Goal: Check status: Check status

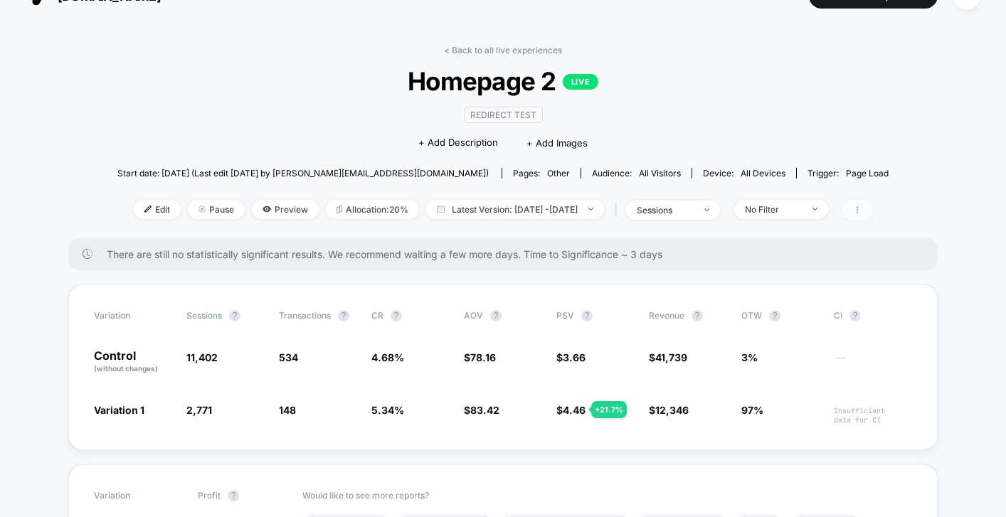
scroll to position [32, 0]
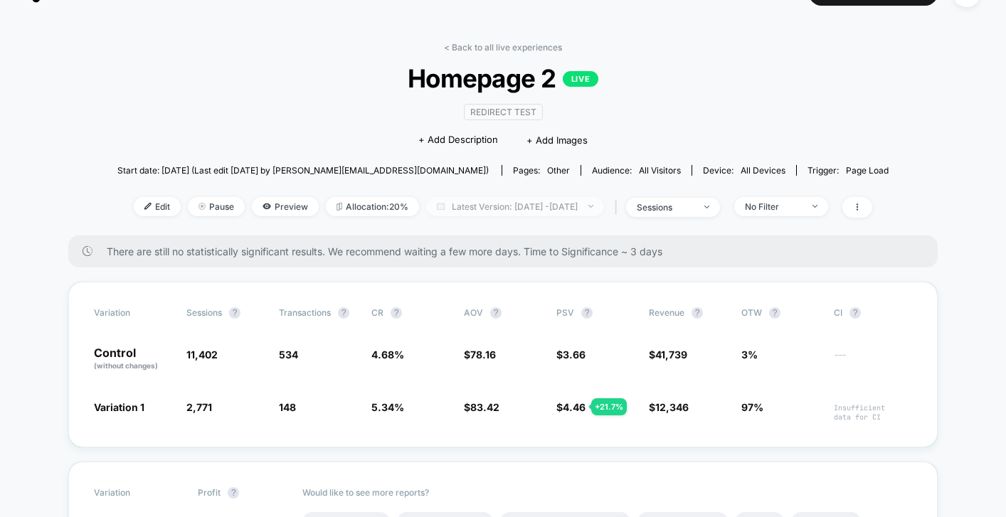
click at [544, 211] on span "Latest Version: [DATE] - [DATE]" at bounding box center [515, 206] width 178 height 19
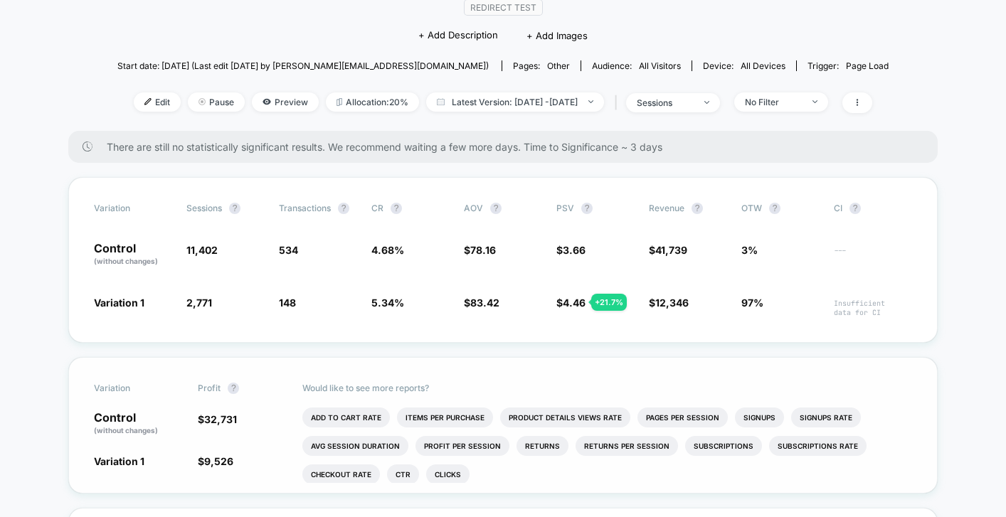
scroll to position [0, 0]
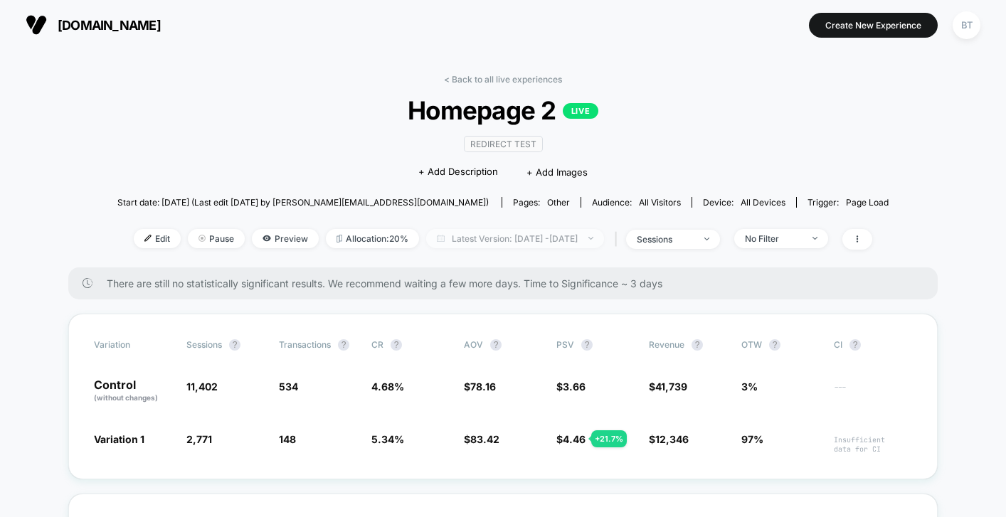
click at [548, 243] on span "Latest Version: [DATE] - [DATE]" at bounding box center [515, 238] width 178 height 19
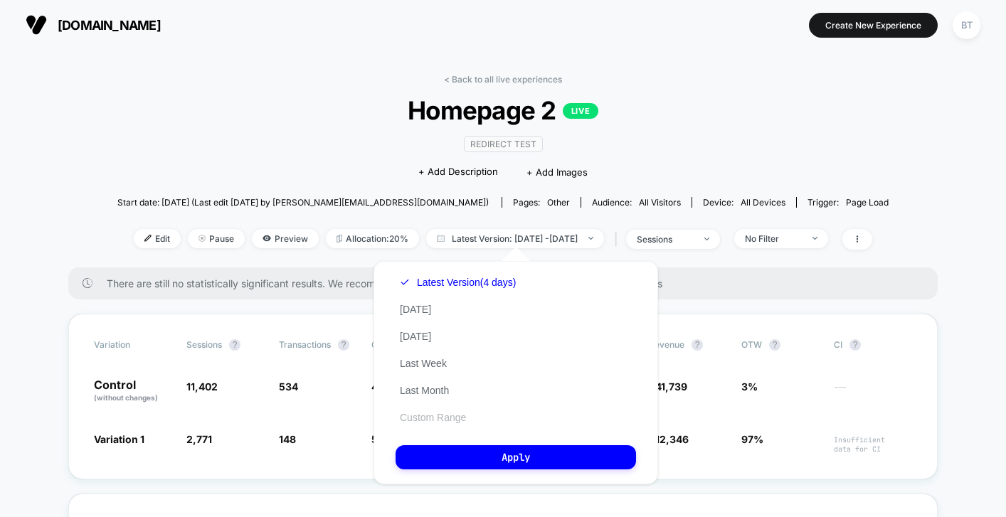
click at [426, 412] on button "Custom Range" at bounding box center [433, 417] width 75 height 13
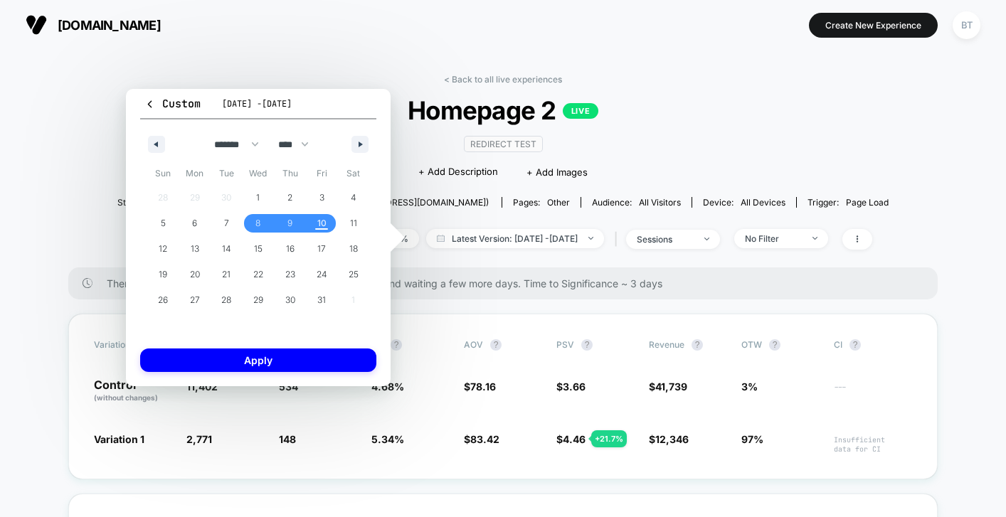
click at [426, 412] on div "Variation Sessions ? Transactions ? CR ? AOV ? PSV ? Revenue ? OTW ? CI ? Contr…" at bounding box center [503, 397] width 870 height 166
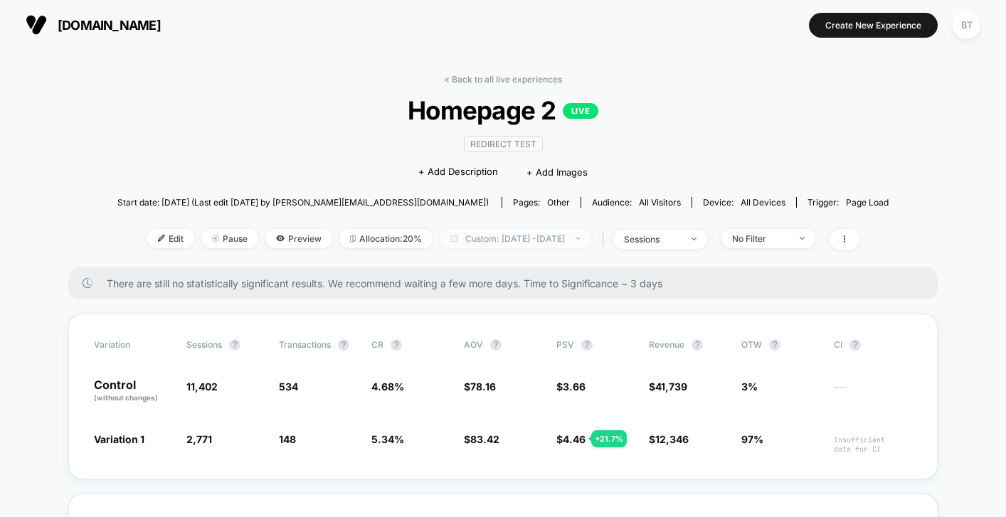
click at [523, 241] on span "Custom: [DATE] - [DATE]" at bounding box center [516, 238] width 152 height 19
select select "*"
select select "****"
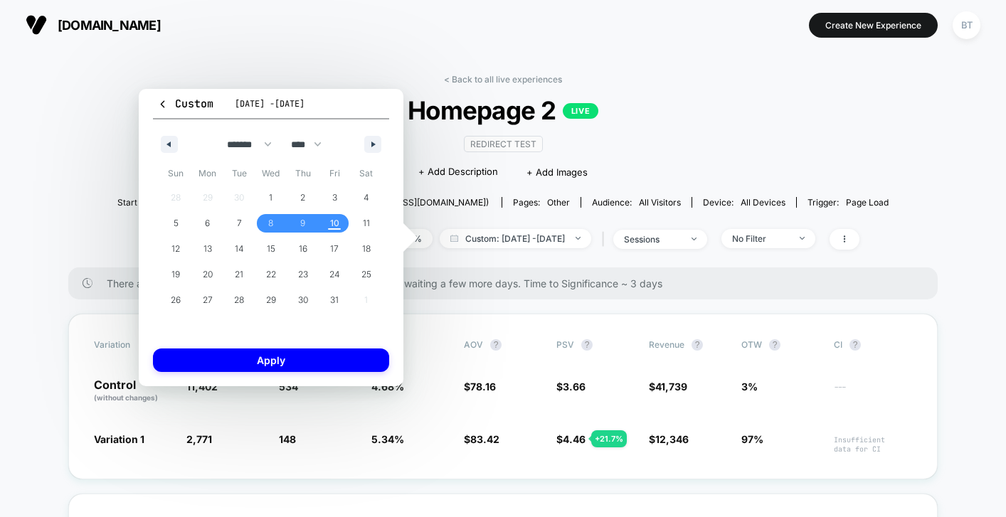
click at [722, 121] on span "Homepage 2 LIVE" at bounding box center [503, 110] width 694 height 30
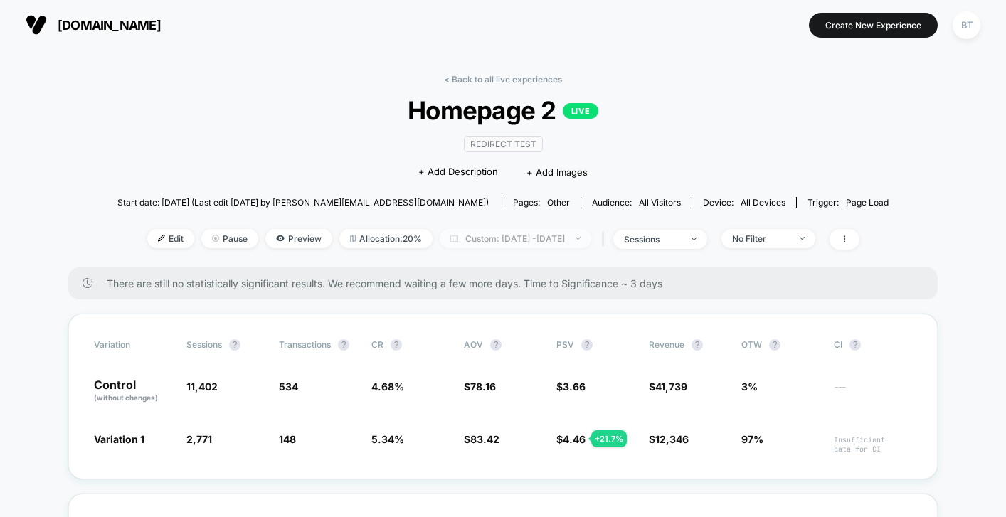
click at [591, 233] on span "Custom: [DATE] - [DATE]" at bounding box center [516, 238] width 152 height 19
select select "*"
select select "****"
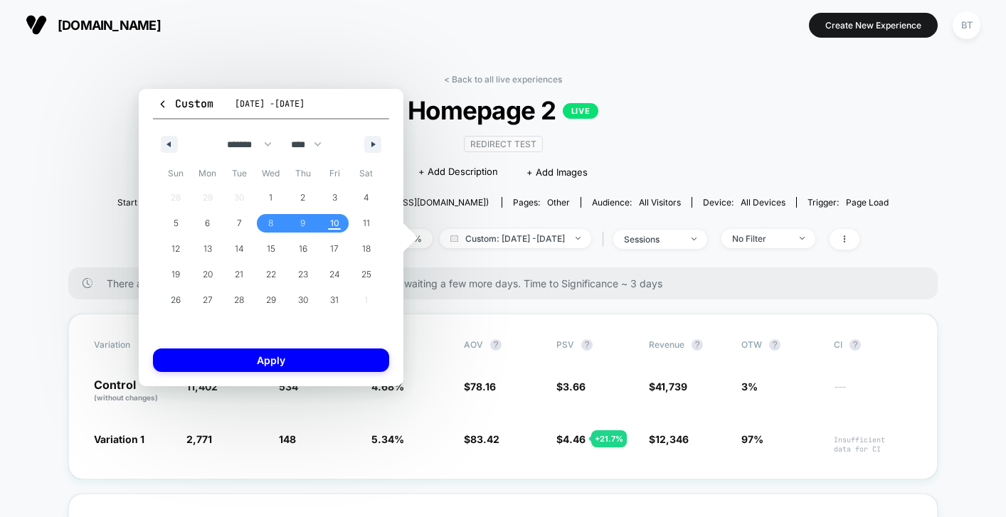
click at [262, 102] on span "[DATE] - [DATE]" at bounding box center [270, 103] width 70 height 11
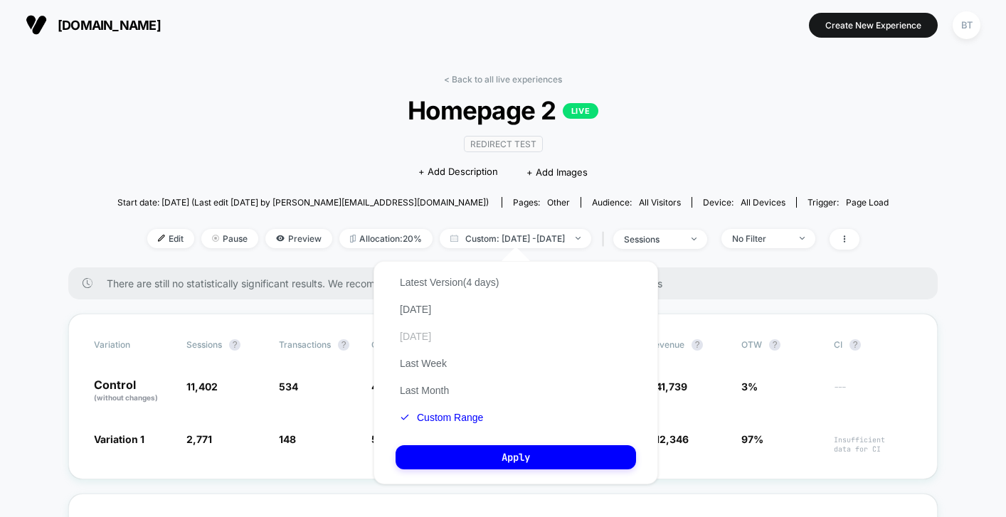
click at [433, 337] on button "[DATE]" at bounding box center [416, 336] width 40 height 13
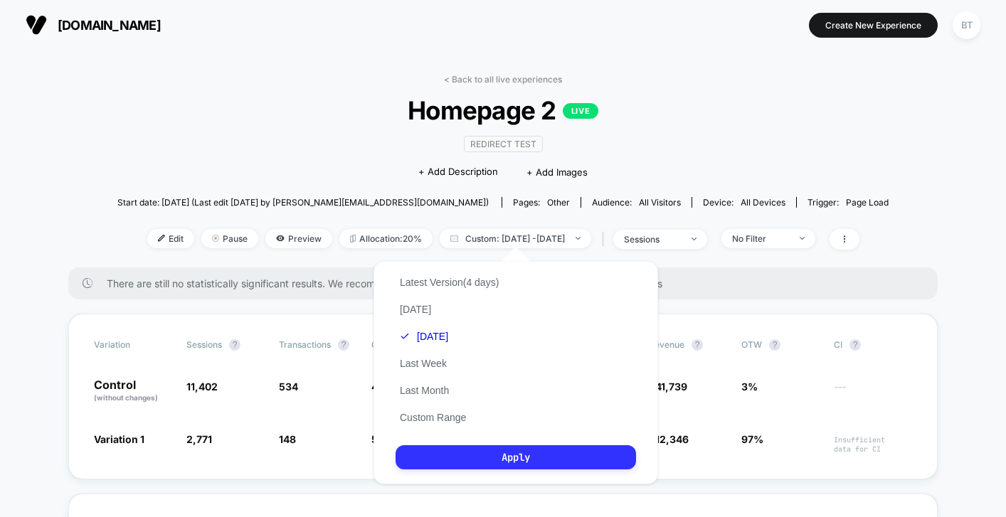
click at [448, 469] on button "Apply" at bounding box center [516, 457] width 241 height 24
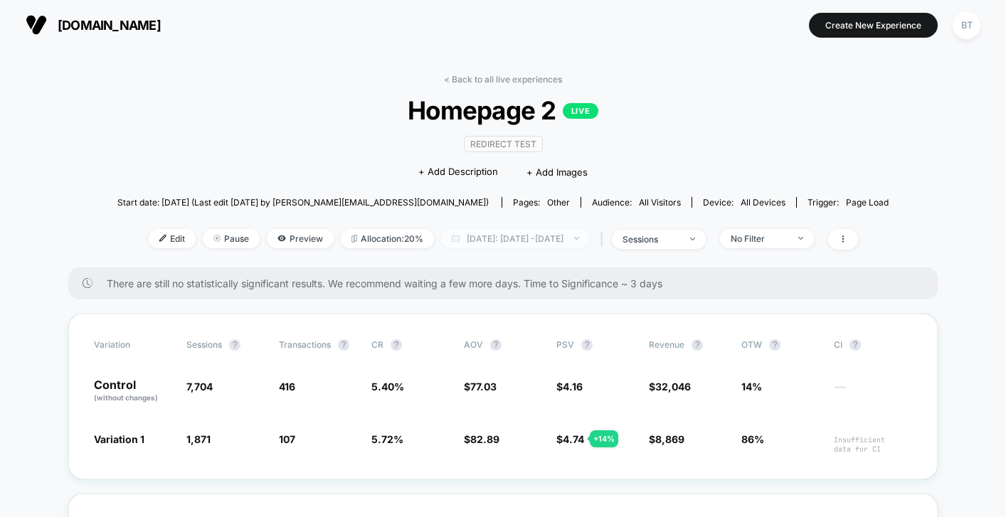
click at [521, 238] on span "[DATE]: [DATE] - [DATE]" at bounding box center [515, 238] width 149 height 19
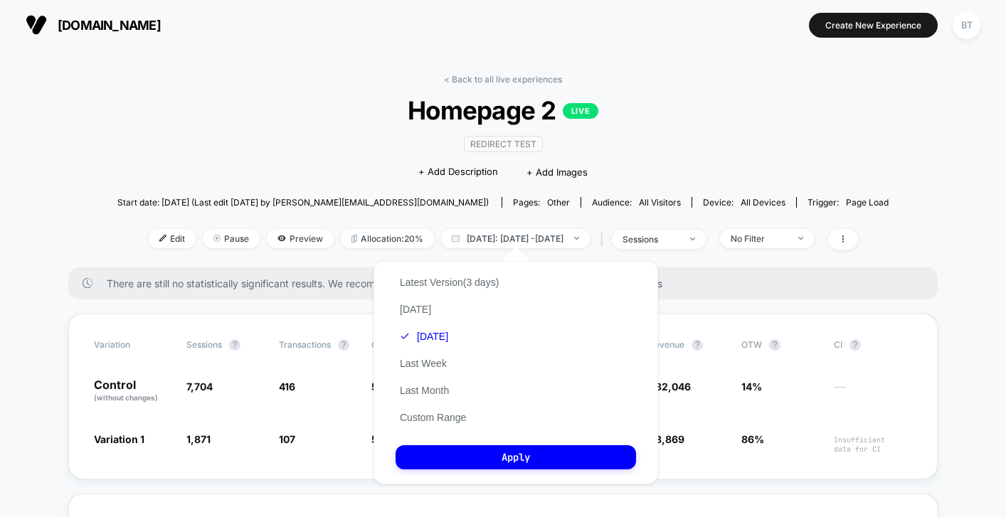
click at [741, 112] on span "Homepage 2 LIVE" at bounding box center [503, 110] width 694 height 30
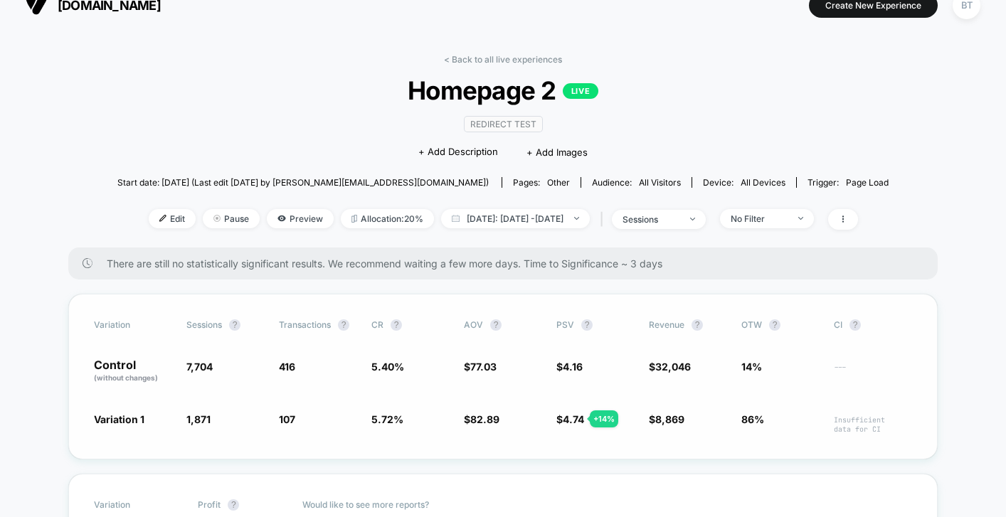
scroll to position [23, 0]
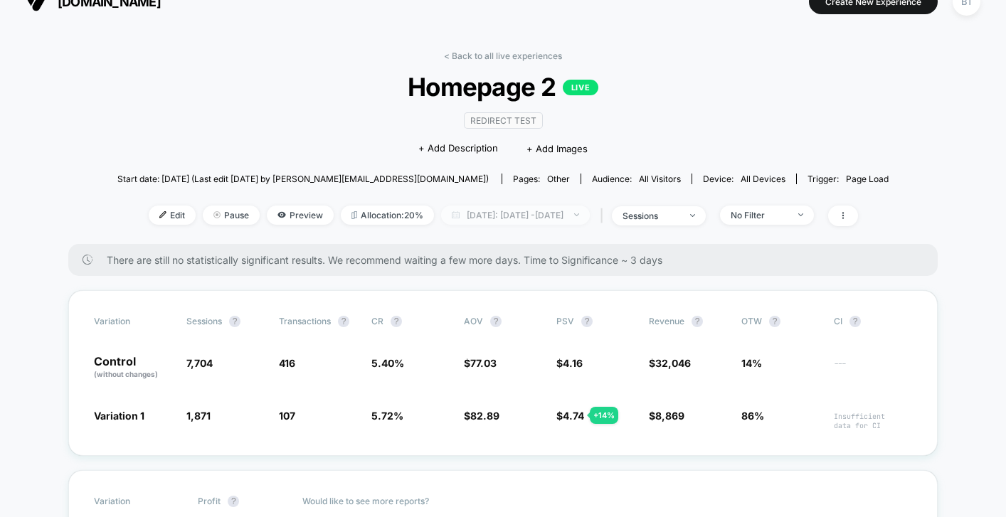
click at [509, 213] on span "[DATE]: [DATE] - [DATE]" at bounding box center [515, 215] width 149 height 19
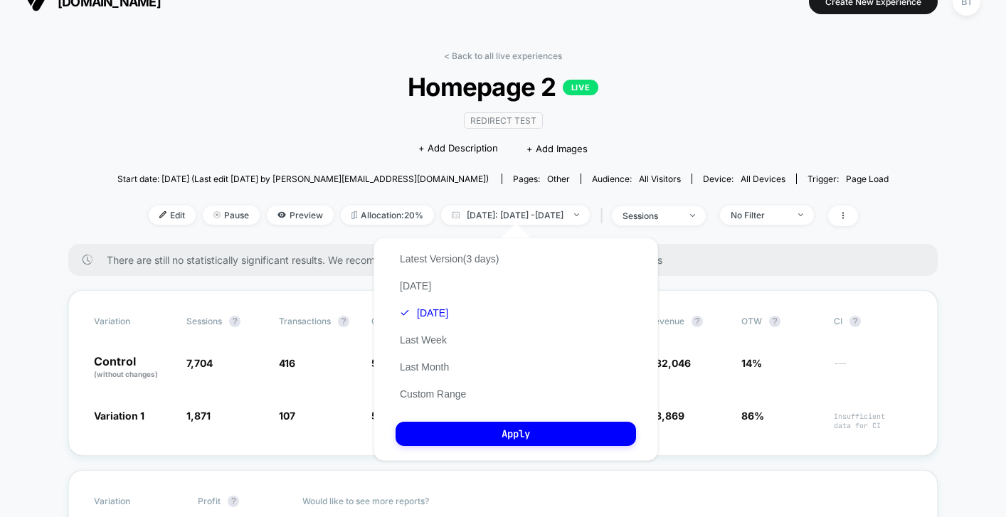
click at [433, 282] on div "Latest Version (3 days) [DATE] [DATE] Last Week Last Month Custom Range" at bounding box center [449, 326] width 107 height 162
click at [408, 291] on button "[DATE]" at bounding box center [416, 286] width 40 height 13
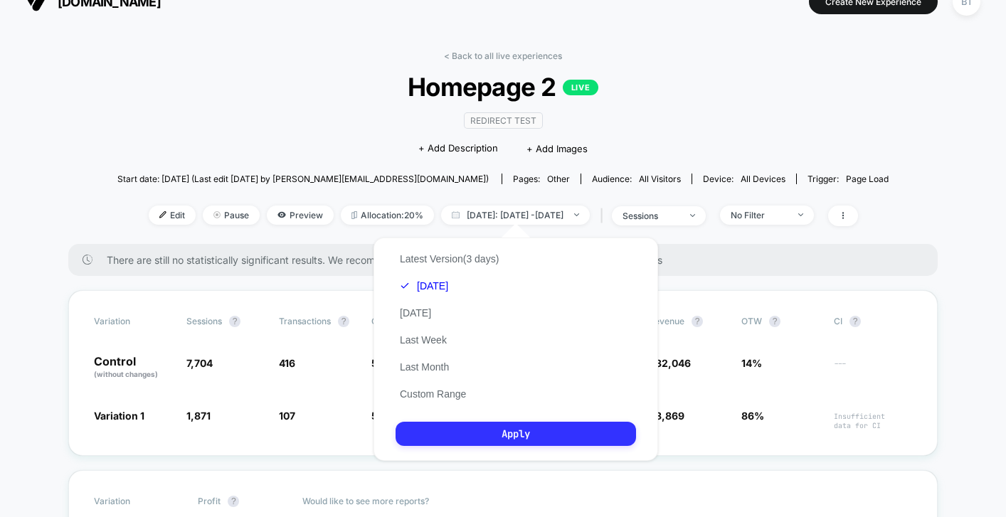
click at [455, 434] on button "Apply" at bounding box center [516, 434] width 241 height 24
